Goal: Task Accomplishment & Management: Use online tool/utility

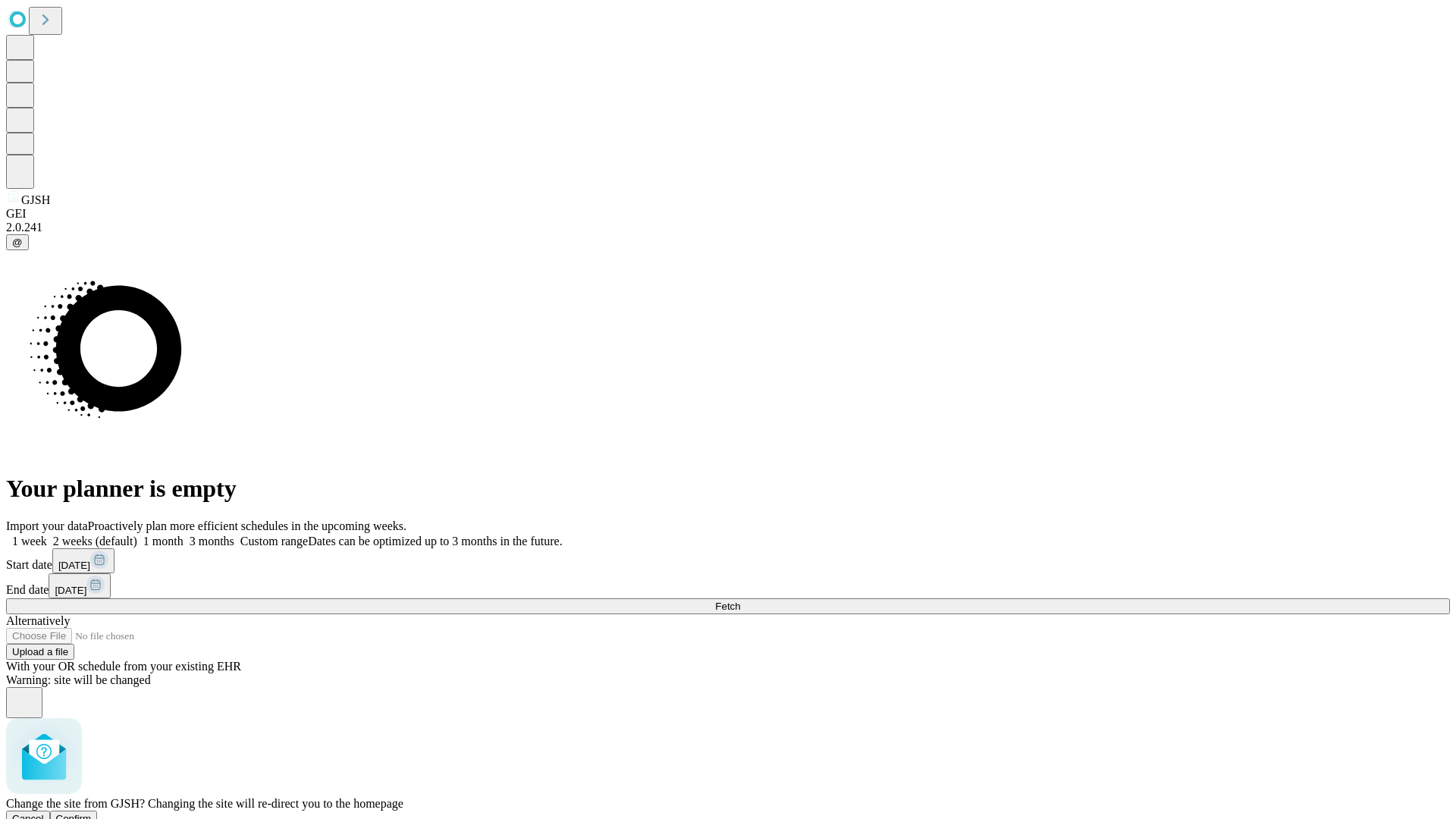
click at [91, 813] on span "Confirm" at bounding box center [74, 819] width 35 height 12
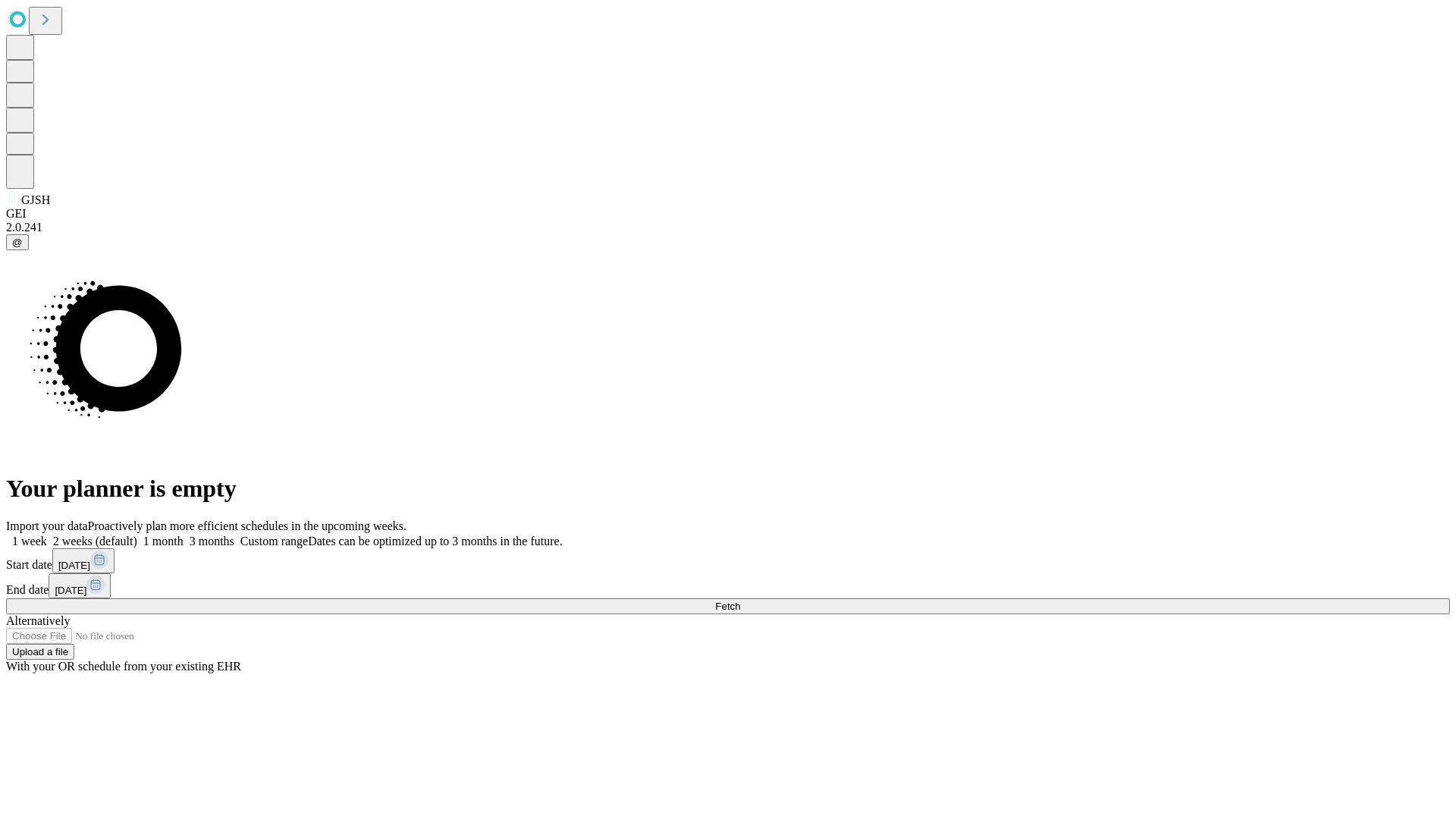
click at [47, 535] on label "1 week" at bounding box center [27, 541] width 41 height 13
click at [740, 601] on span "Fetch" at bounding box center [727, 607] width 25 height 12
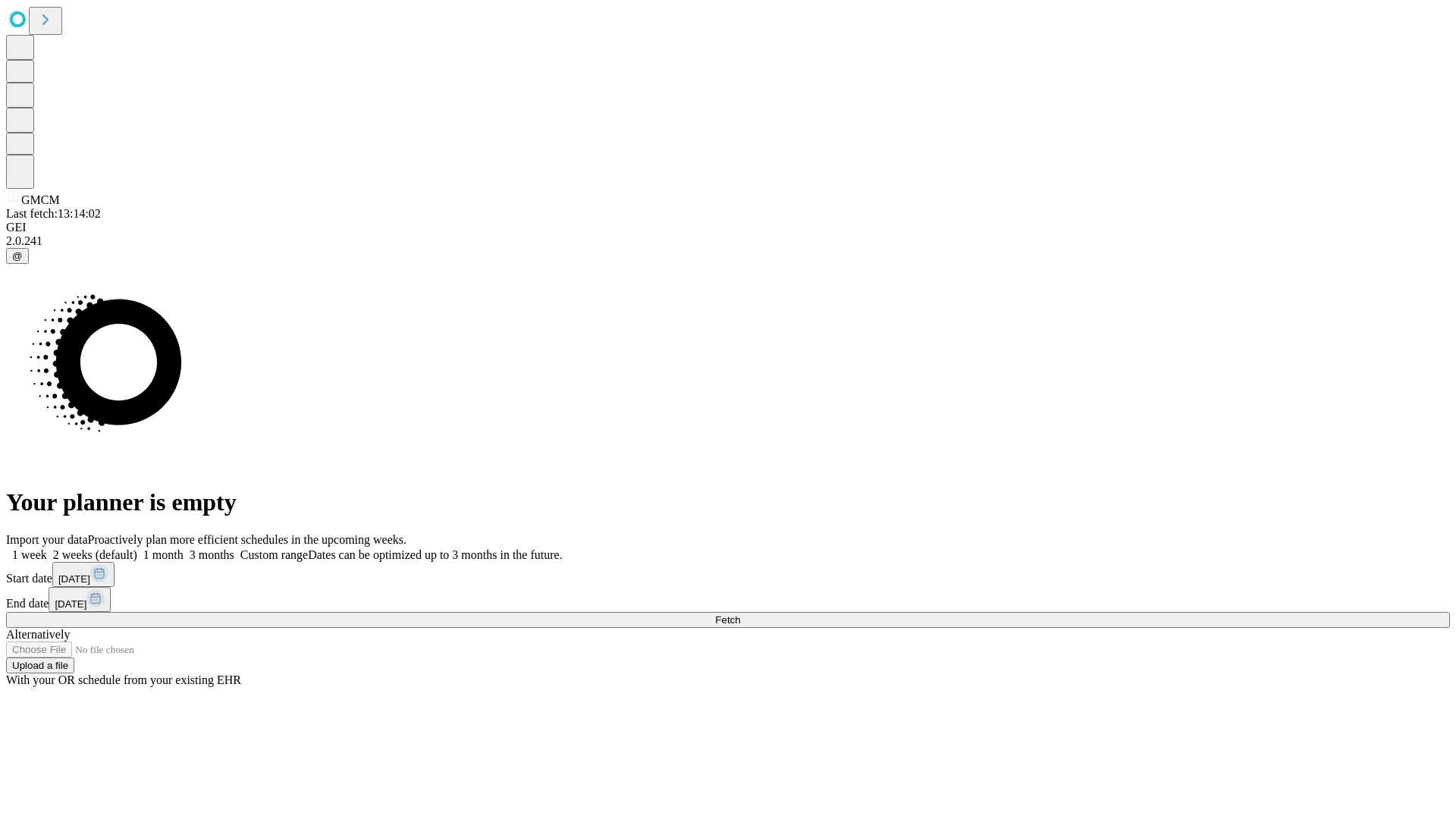
click at [47, 549] on label "1 week" at bounding box center [27, 555] width 41 height 13
click at [740, 614] on span "Fetch" at bounding box center [727, 620] width 25 height 12
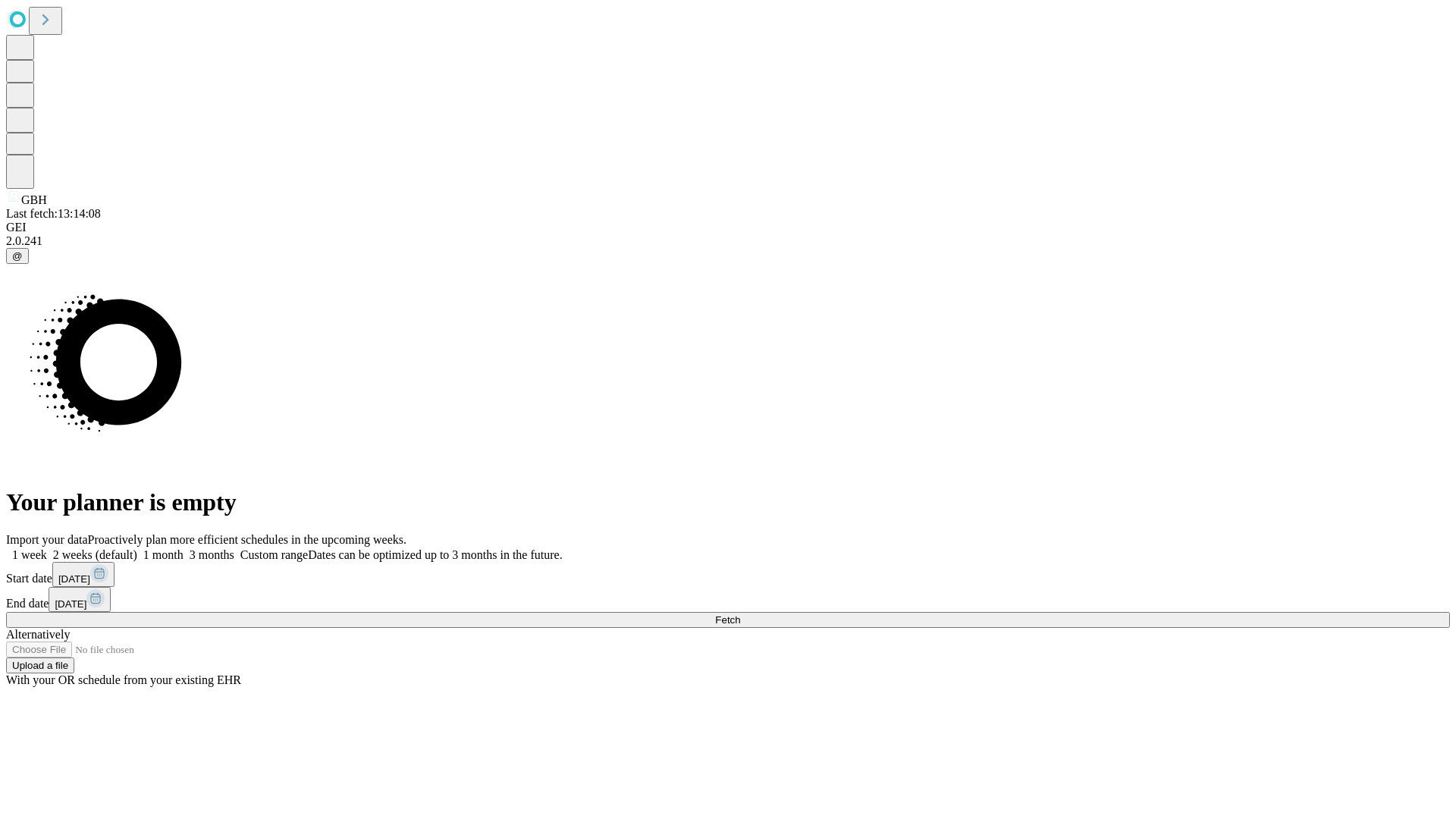
click at [47, 549] on label "1 week" at bounding box center [27, 555] width 41 height 13
click at [740, 614] on span "Fetch" at bounding box center [727, 620] width 25 height 12
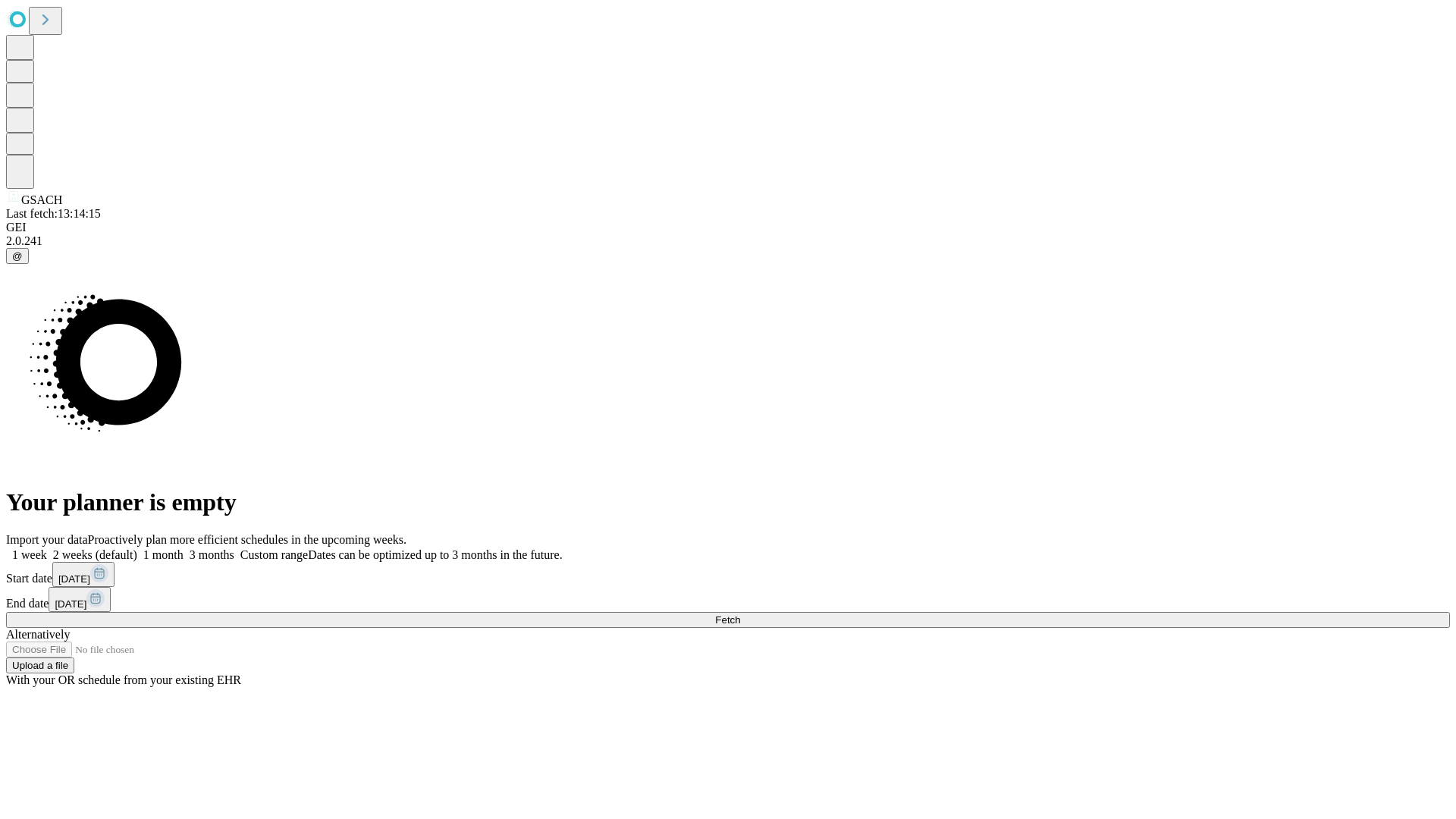
click at [47, 549] on label "1 week" at bounding box center [27, 555] width 41 height 13
click at [740, 614] on span "Fetch" at bounding box center [727, 620] width 25 height 12
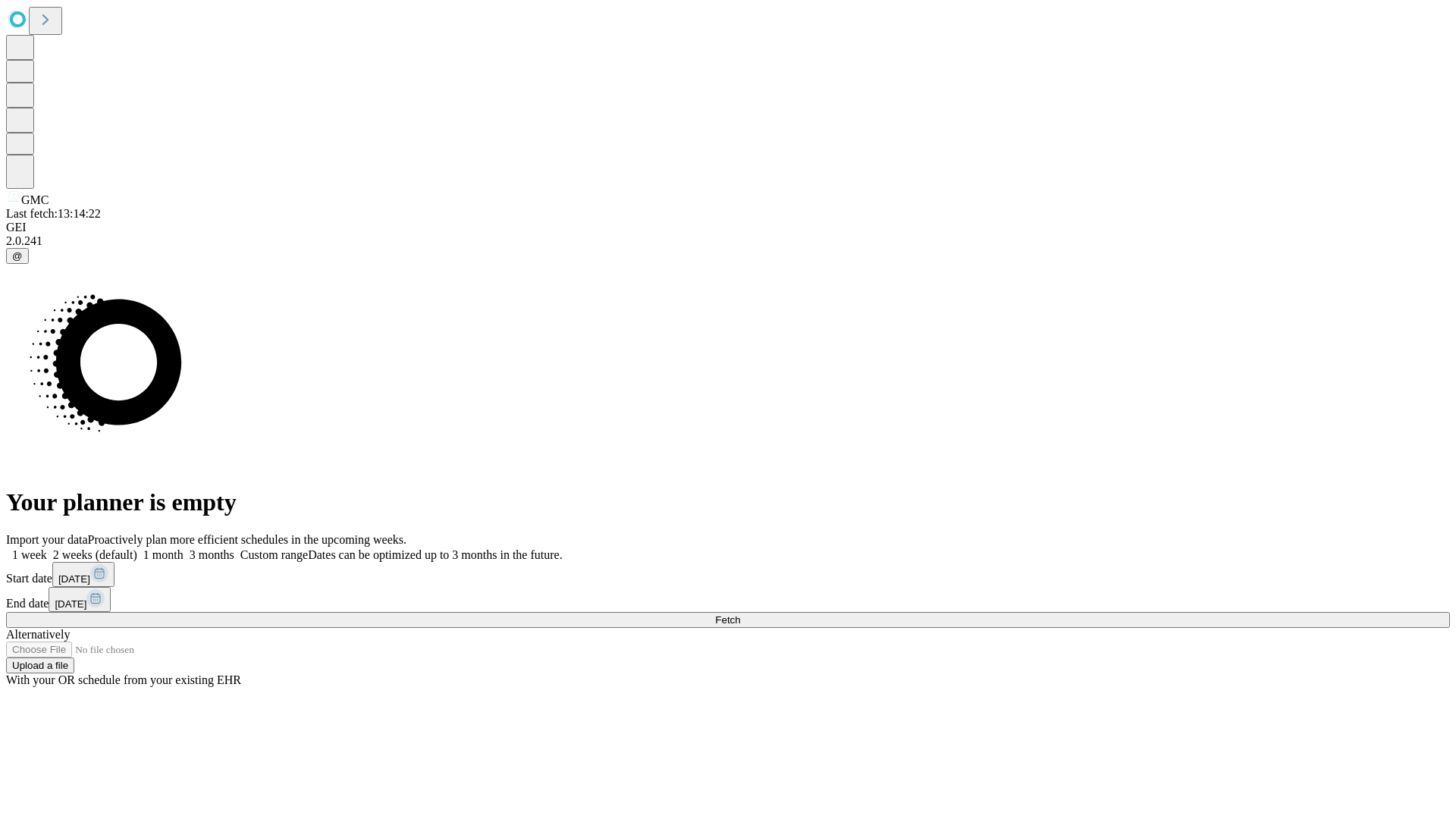
click at [47, 549] on label "1 week" at bounding box center [27, 555] width 41 height 13
click at [740, 614] on span "Fetch" at bounding box center [727, 620] width 25 height 12
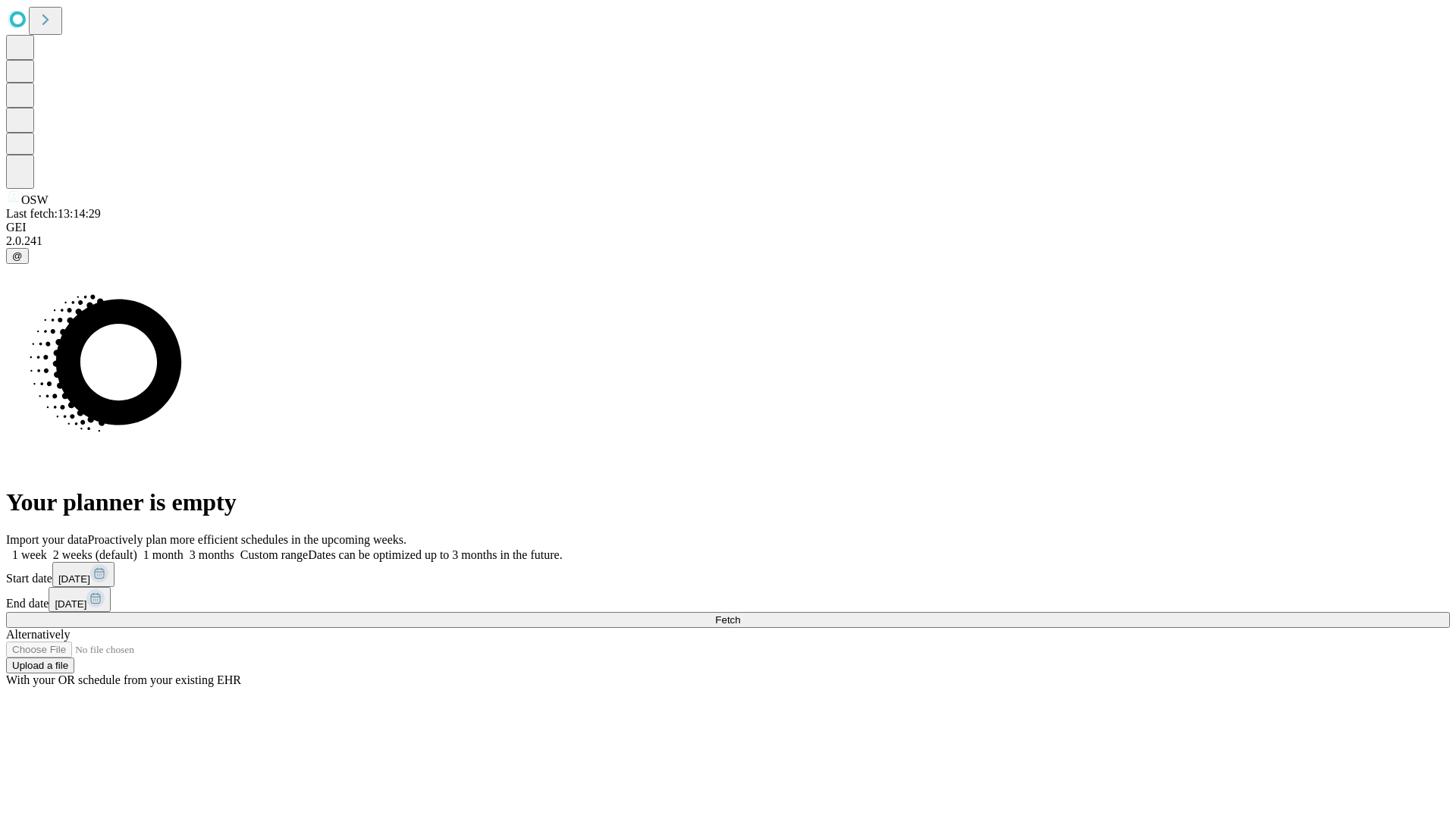
click at [47, 549] on label "1 week" at bounding box center [27, 555] width 41 height 13
click at [740, 614] on span "Fetch" at bounding box center [727, 620] width 25 height 12
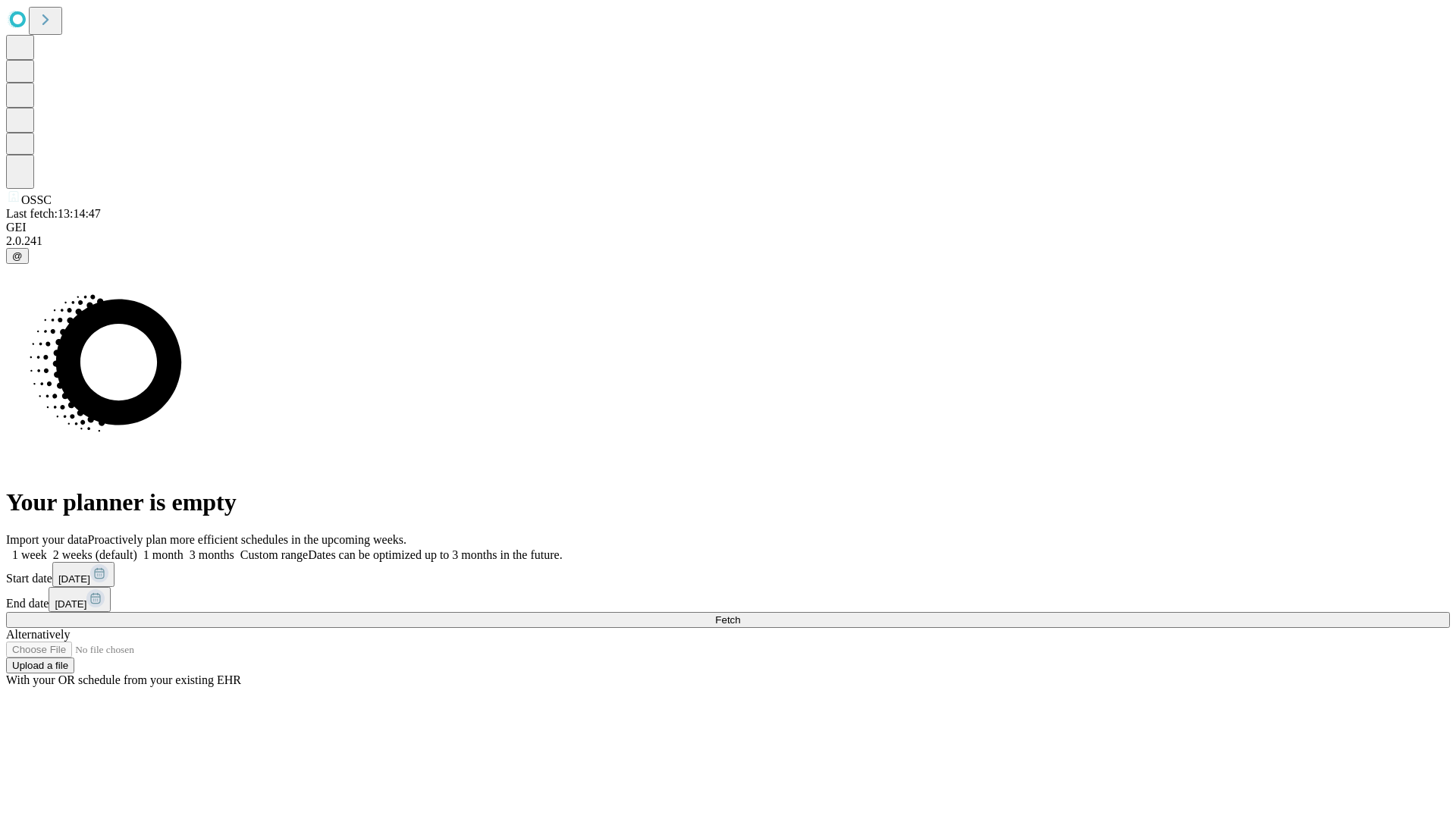
click at [47, 549] on label "1 week" at bounding box center [27, 555] width 41 height 13
click at [740, 614] on span "Fetch" at bounding box center [727, 620] width 25 height 12
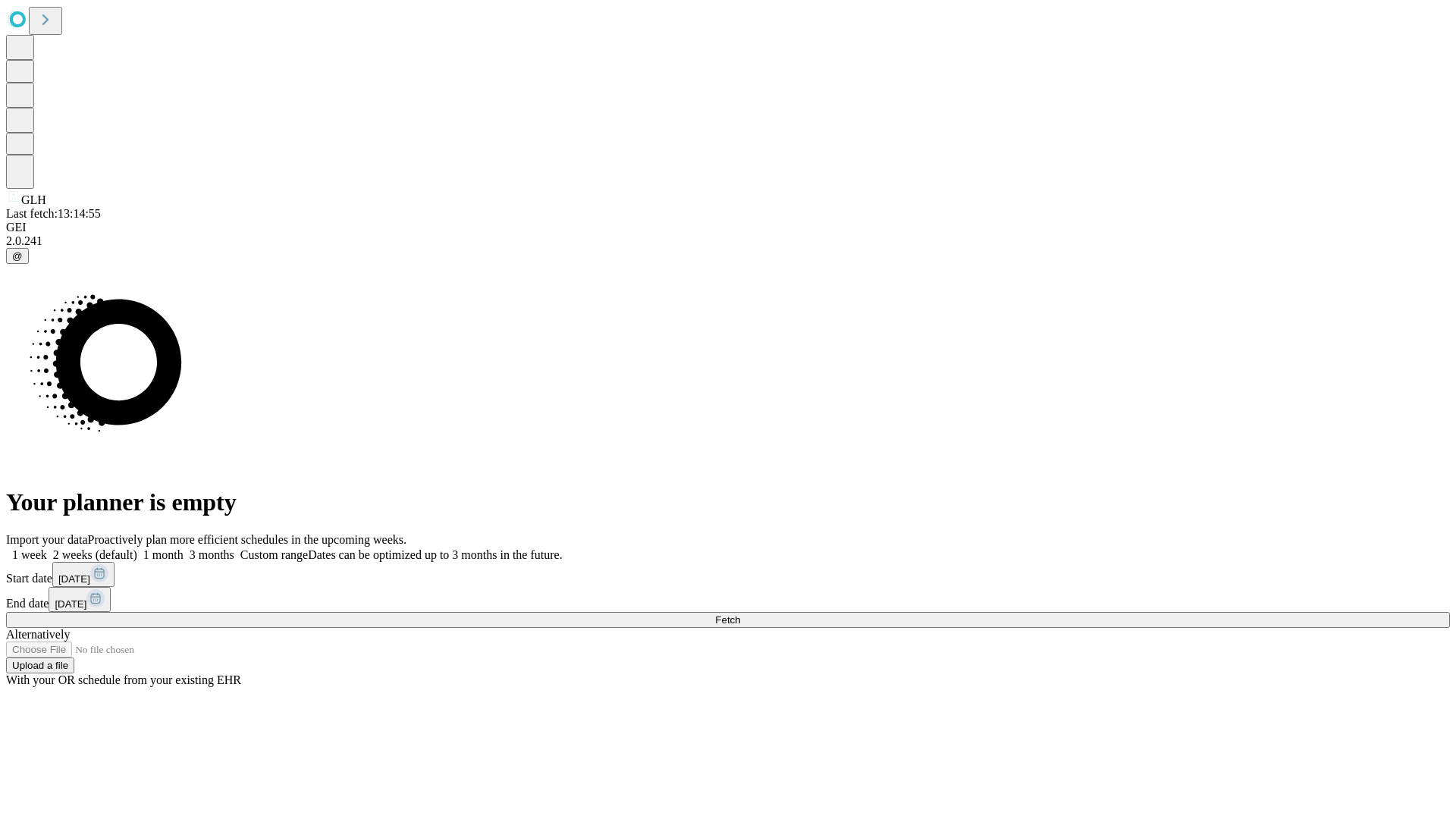
click at [47, 549] on label "1 week" at bounding box center [27, 555] width 41 height 13
click at [740, 614] on span "Fetch" at bounding box center [727, 620] width 25 height 12
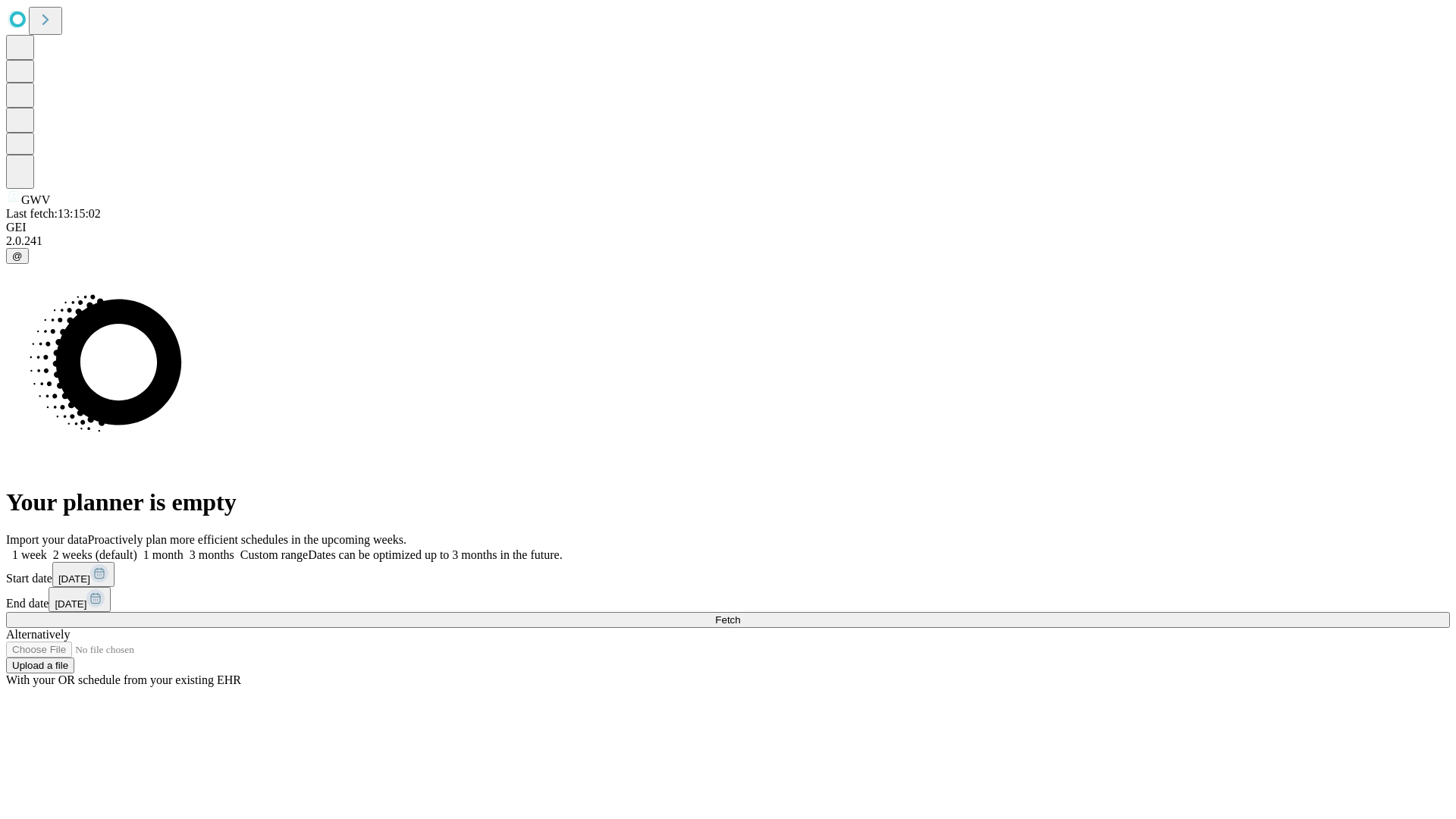
click at [47, 549] on label "1 week" at bounding box center [27, 555] width 41 height 13
click at [740, 614] on span "Fetch" at bounding box center [727, 620] width 25 height 12
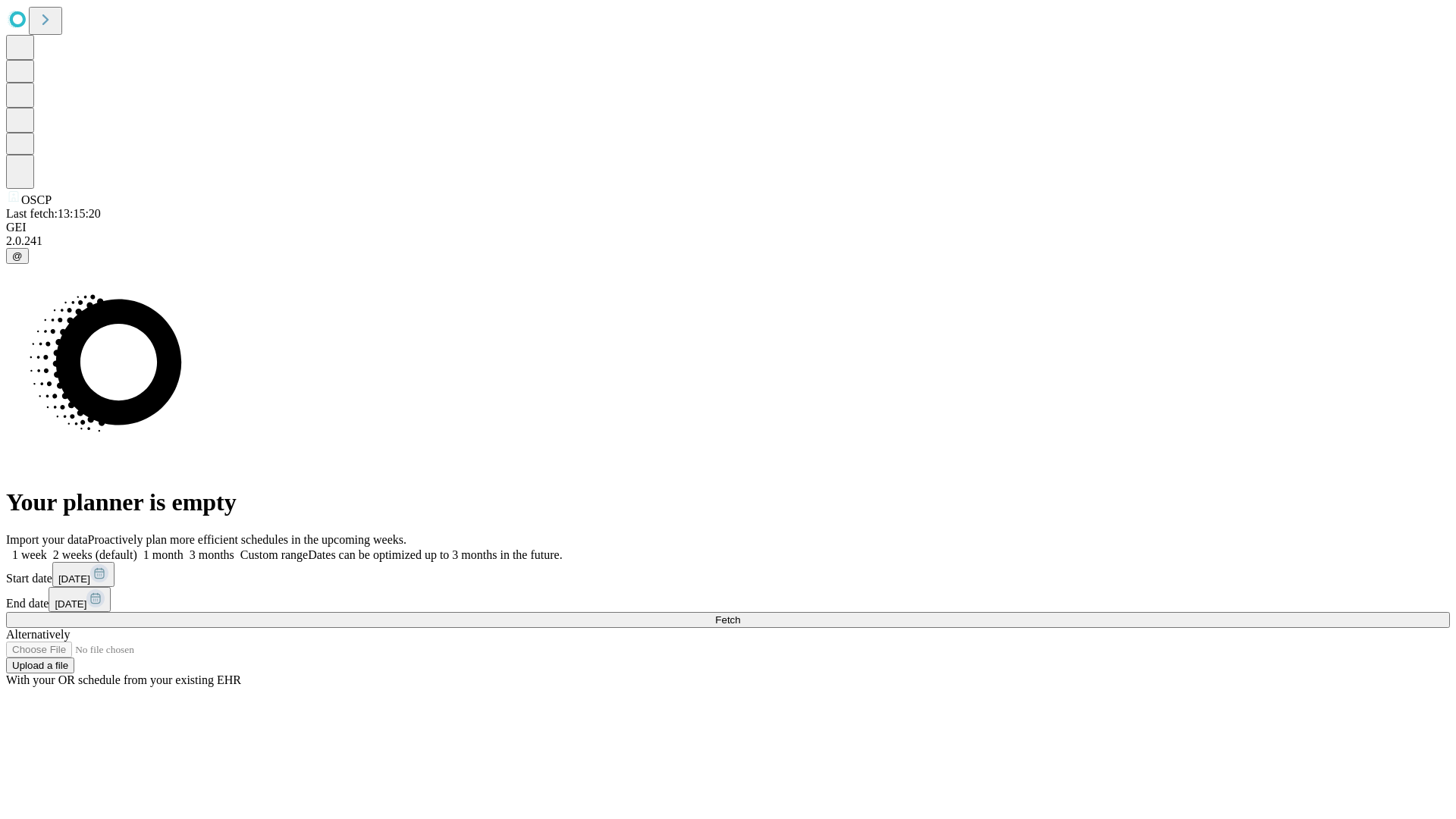
click at [47, 549] on label "1 week" at bounding box center [27, 555] width 41 height 13
click at [740, 614] on span "Fetch" at bounding box center [727, 620] width 25 height 12
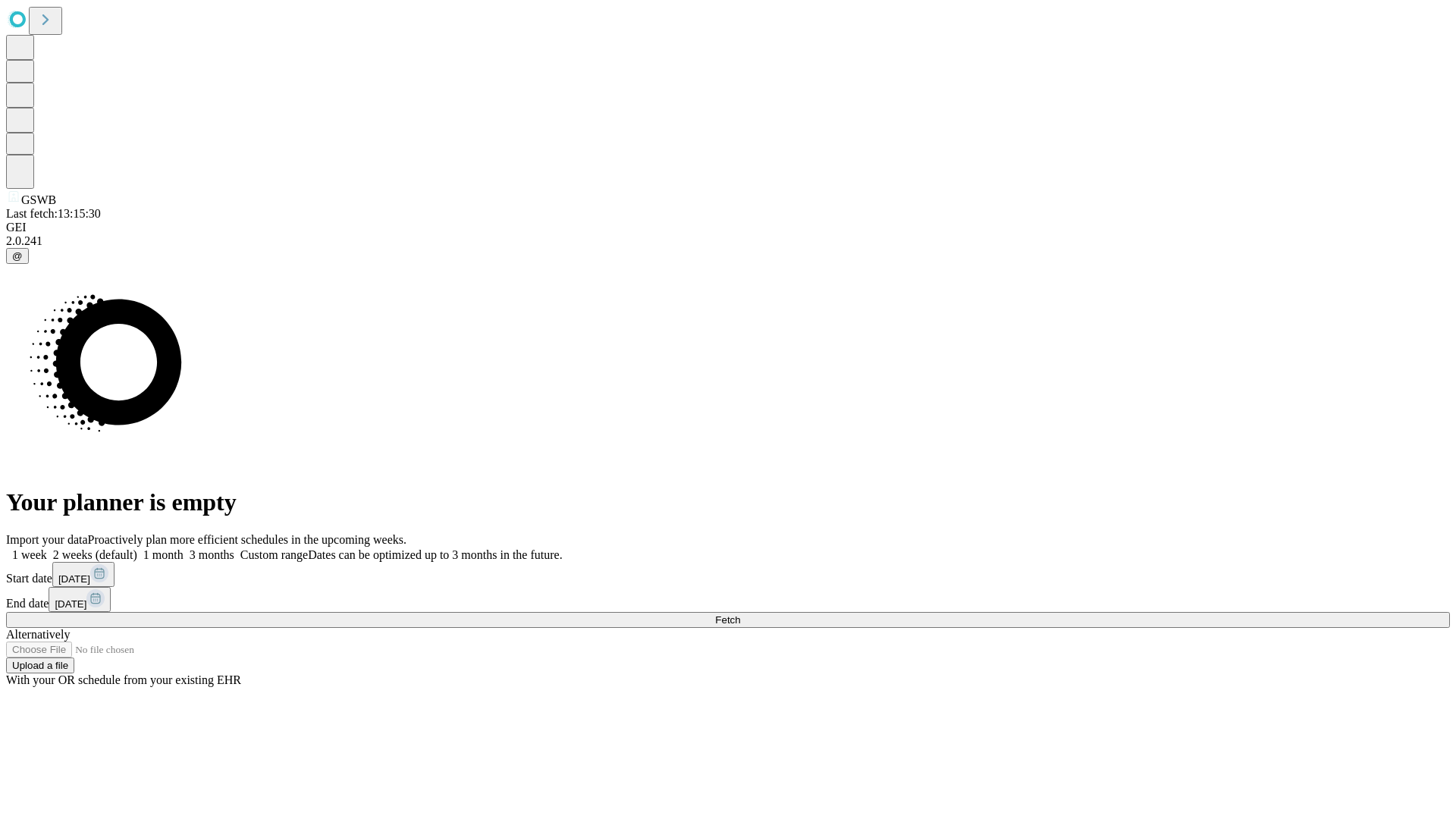
click at [47, 549] on label "1 week" at bounding box center [27, 555] width 41 height 13
click at [740, 614] on span "Fetch" at bounding box center [727, 620] width 25 height 12
